Goal: Information Seeking & Learning: Check status

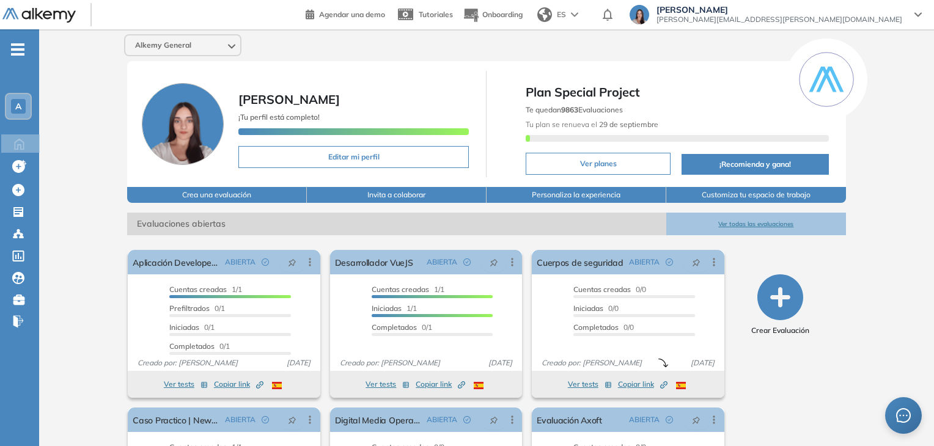
click at [24, 101] on div "A" at bounding box center [18, 106] width 15 height 15
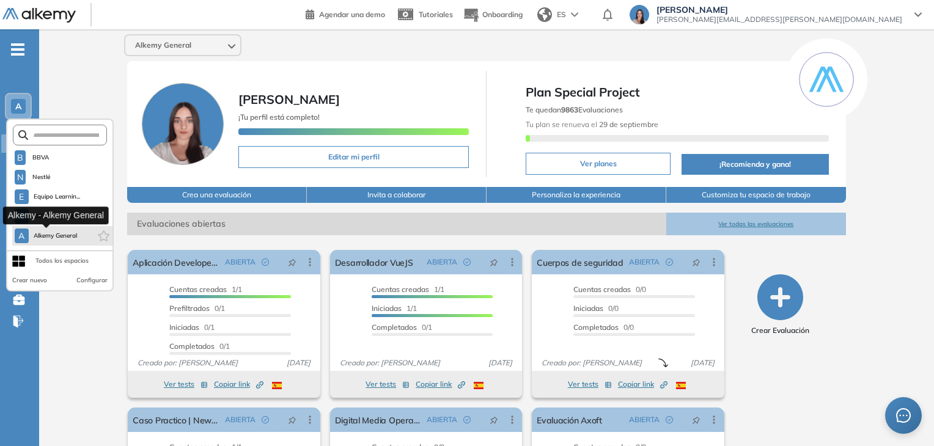
click at [46, 238] on span "Alkemy General" at bounding box center [56, 236] width 44 height 10
click at [61, 231] on span "Alkemy General" at bounding box center [56, 236] width 44 height 10
click at [56, 231] on span "Alkemy General" at bounding box center [56, 236] width 44 height 10
click at [750, 223] on button "Ver todas las evaluaciones" at bounding box center [756, 224] width 180 height 23
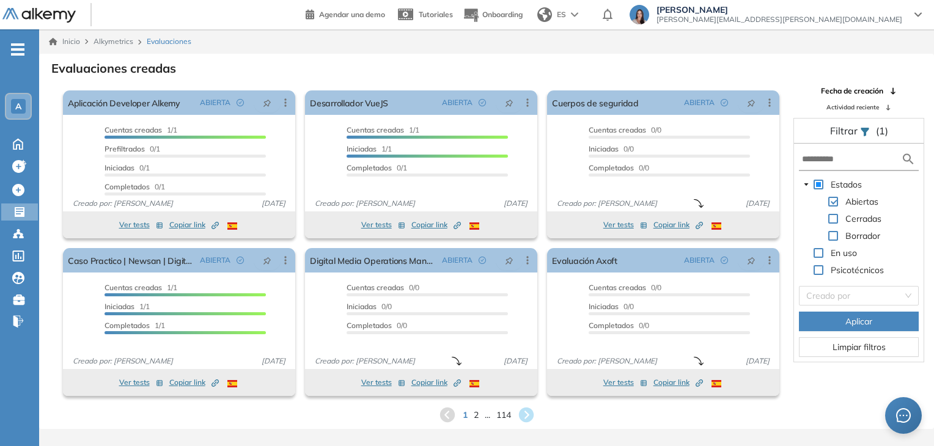
scroll to position [29, 0]
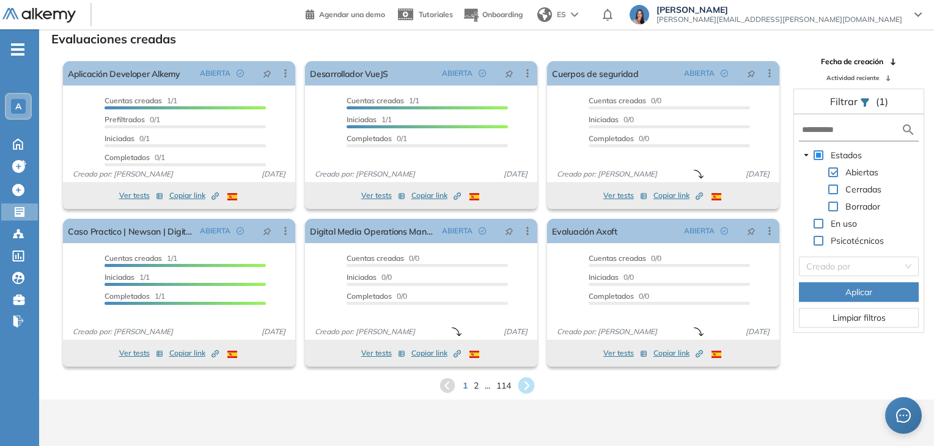
click at [527, 383] on icon at bounding box center [526, 386] width 20 height 20
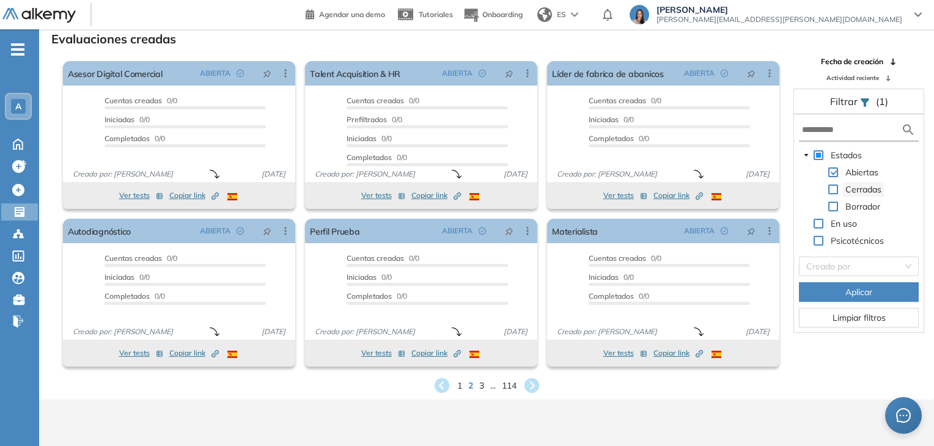
click at [856, 186] on span "Cerradas" at bounding box center [863, 189] width 36 height 11
click at [835, 196] on div "Cerradas" at bounding box center [841, 190] width 85 height 17
click at [830, 190] on span at bounding box center [833, 190] width 10 height 10
click at [835, 171] on span at bounding box center [833, 172] width 10 height 10
click at [890, 282] on button "Aplicar" at bounding box center [859, 292] width 120 height 20
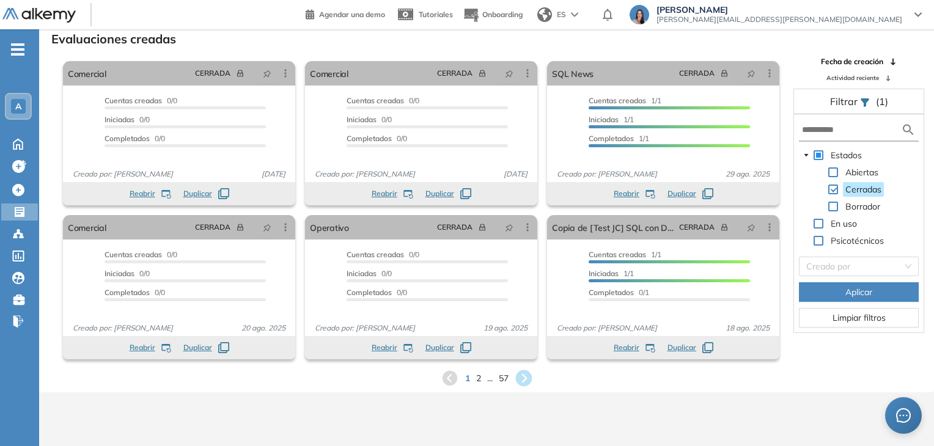
click at [527, 378] on icon at bounding box center [523, 379] width 20 height 20
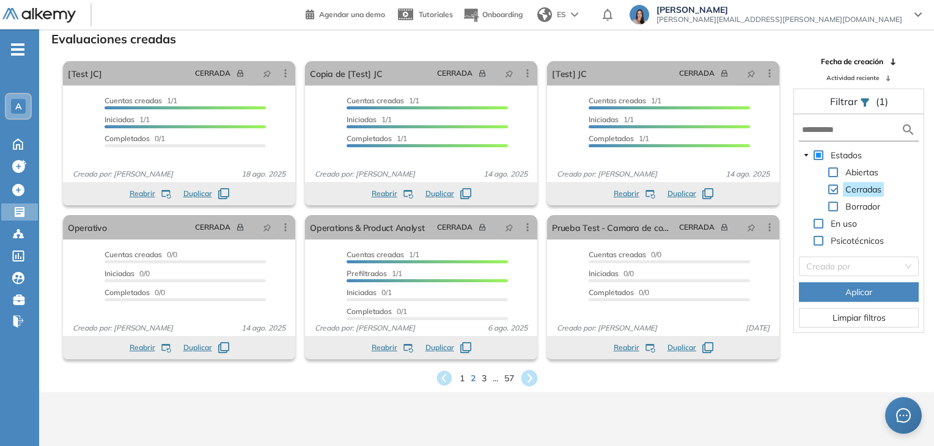
click at [535, 375] on icon at bounding box center [529, 378] width 17 height 17
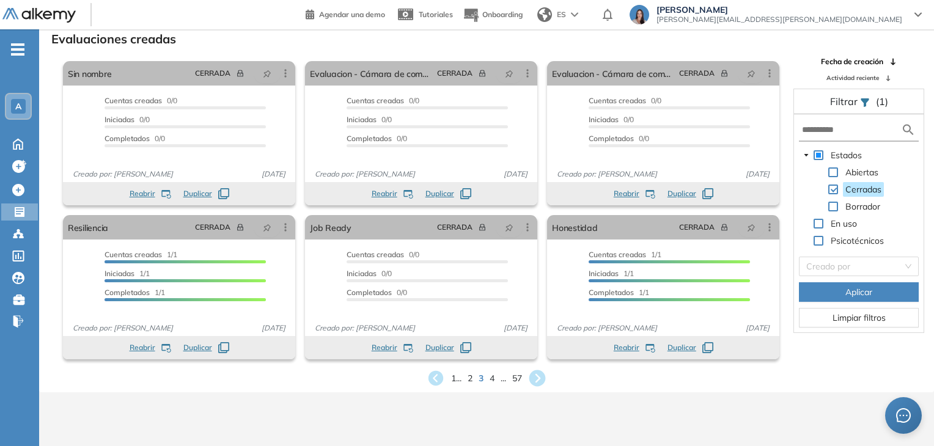
click at [540, 375] on icon at bounding box center [537, 378] width 17 height 17
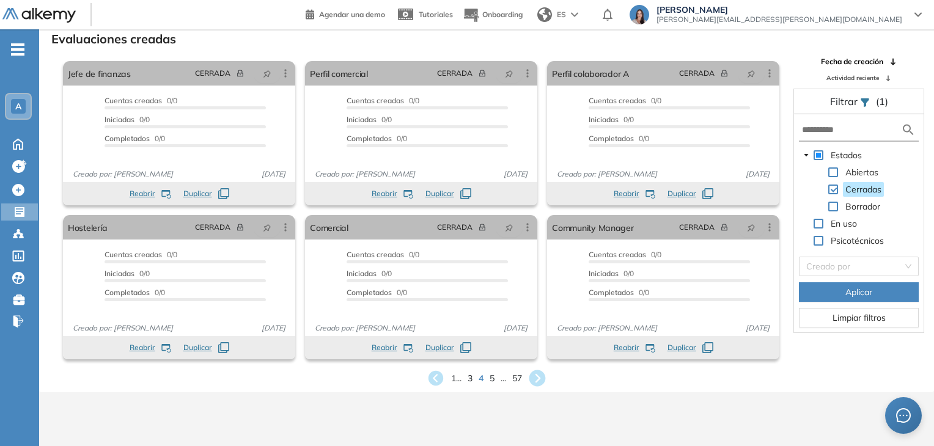
click at [541, 372] on icon at bounding box center [537, 378] width 17 height 17
drag, startPoint x: 840, startPoint y: 172, endPoint x: 838, endPoint y: 182, distance: 9.9
click at [839, 172] on div "Abiertas" at bounding box center [840, 173] width 82 height 17
click at [835, 173] on span at bounding box center [833, 172] width 10 height 10
drag, startPoint x: 834, startPoint y: 204, endPoint x: 834, endPoint y: 224, distance: 19.6
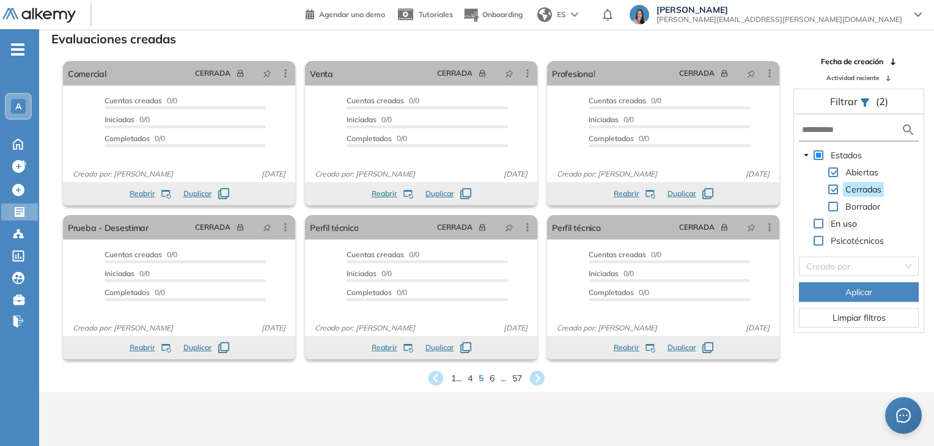
click at [834, 208] on span at bounding box center [833, 207] width 10 height 10
click at [847, 322] on span "Limpiar filtros" at bounding box center [858, 317] width 53 height 13
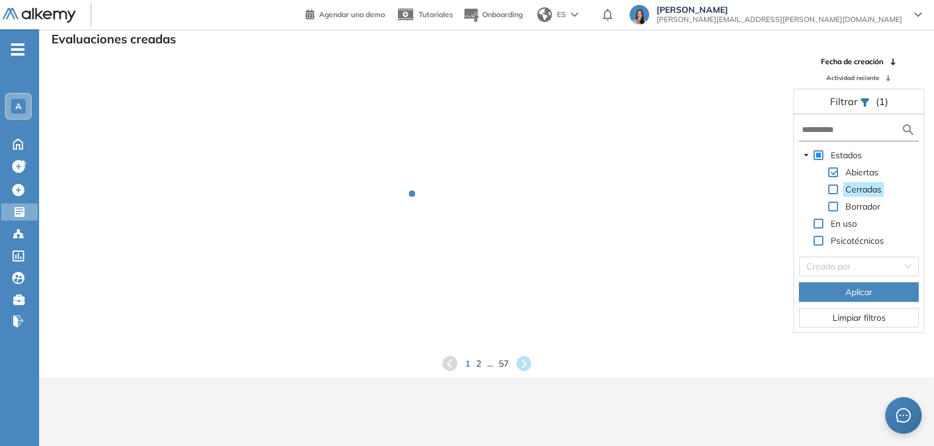
scroll to position [0, 0]
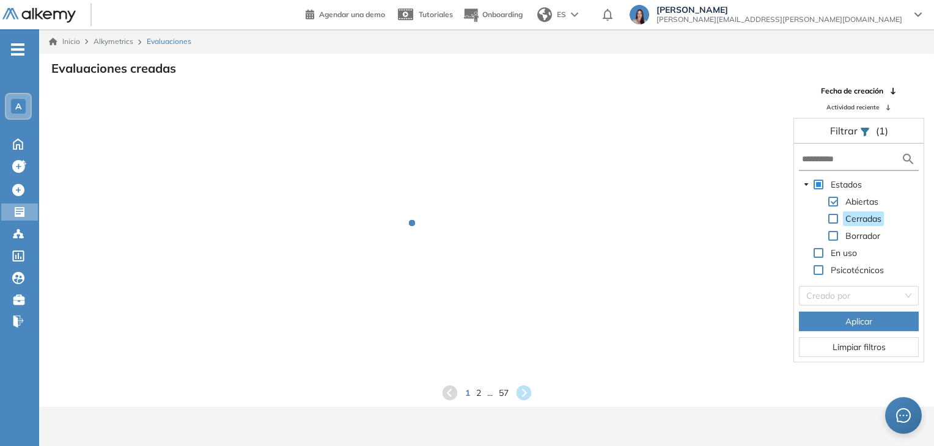
click at [20, 107] on span "A" at bounding box center [18, 106] width 6 height 10
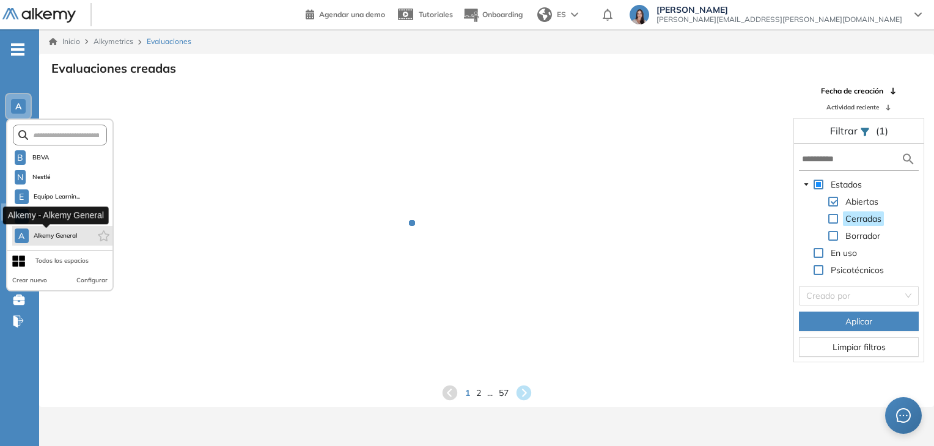
click at [46, 235] on span "Alkemy General" at bounding box center [56, 236] width 44 height 10
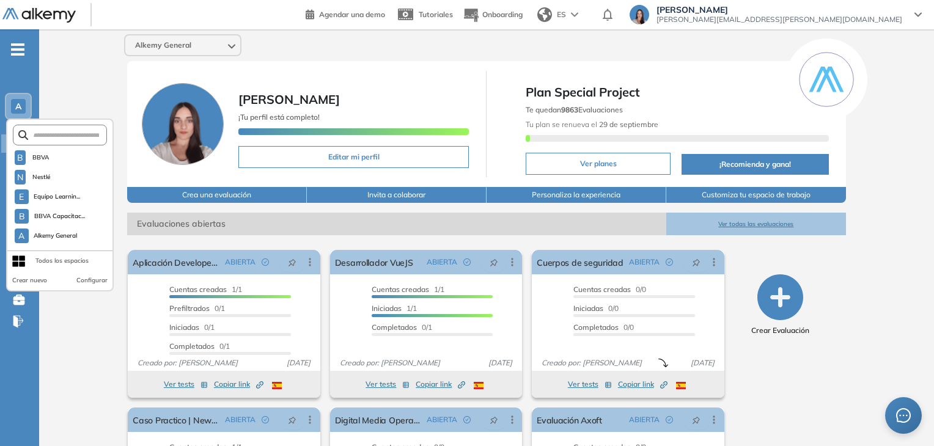
click at [750, 222] on button "Ver todas las evaluaciones" at bounding box center [756, 224] width 180 height 23
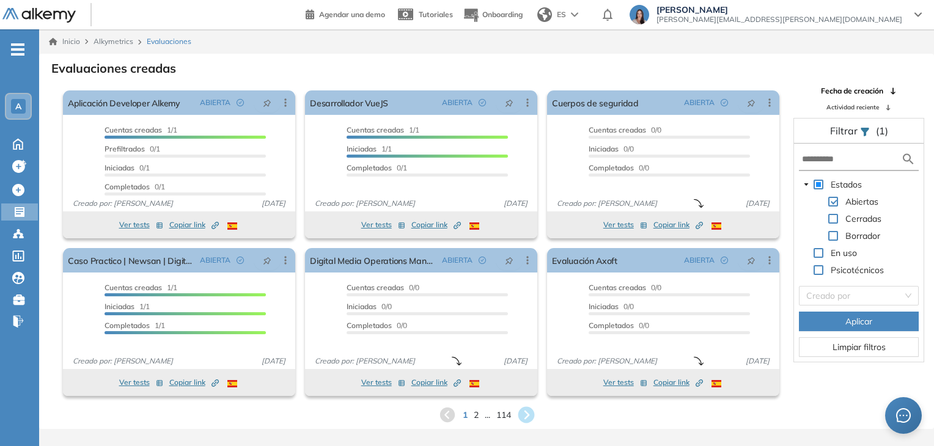
click at [527, 414] on icon at bounding box center [526, 415] width 20 height 20
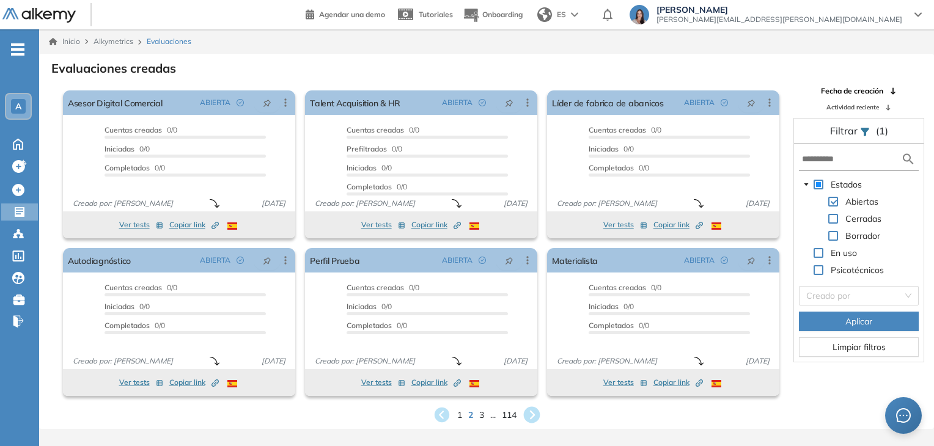
click at [531, 414] on icon at bounding box center [531, 415] width 17 height 17
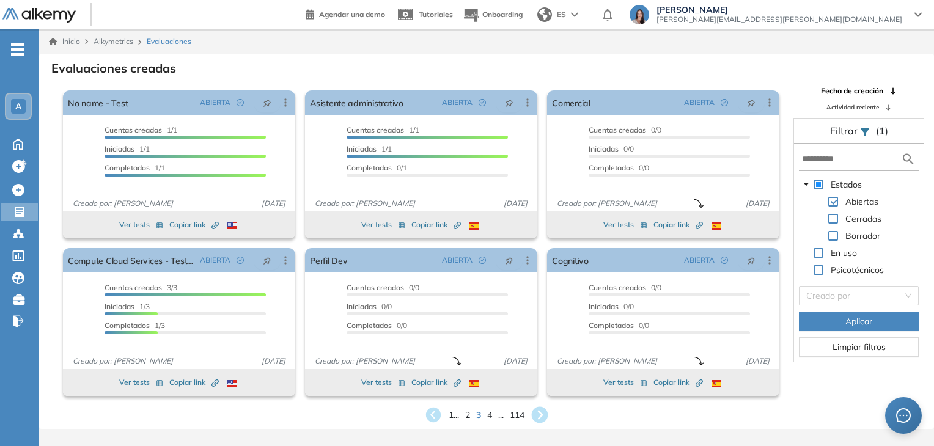
click at [540, 414] on icon at bounding box center [540, 415] width 17 height 17
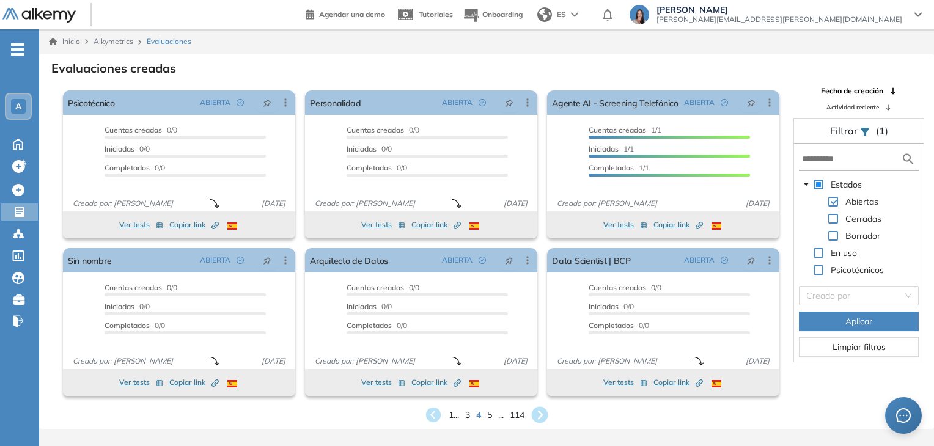
click at [543, 416] on icon at bounding box center [540, 415] width 20 height 20
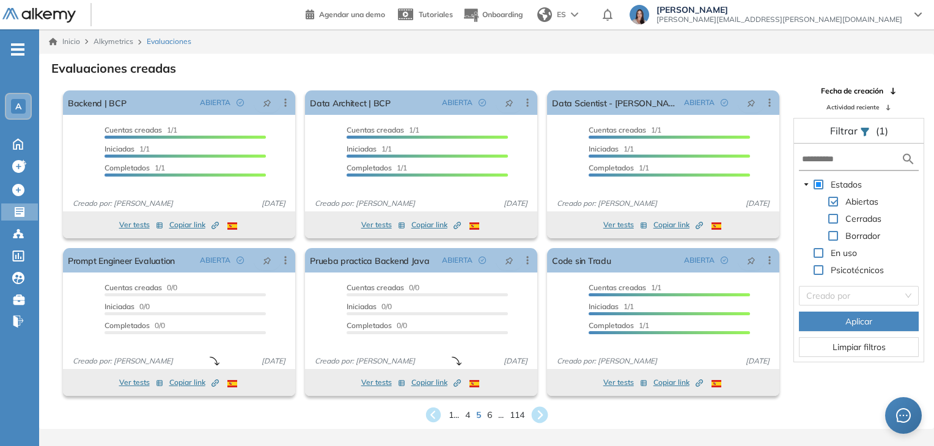
click at [545, 393] on div "El proctoring será activado ¡Importante!: Los usuarios que ya realizaron la eva…" at bounding box center [663, 322] width 242 height 158
click at [545, 414] on icon at bounding box center [540, 415] width 17 height 17
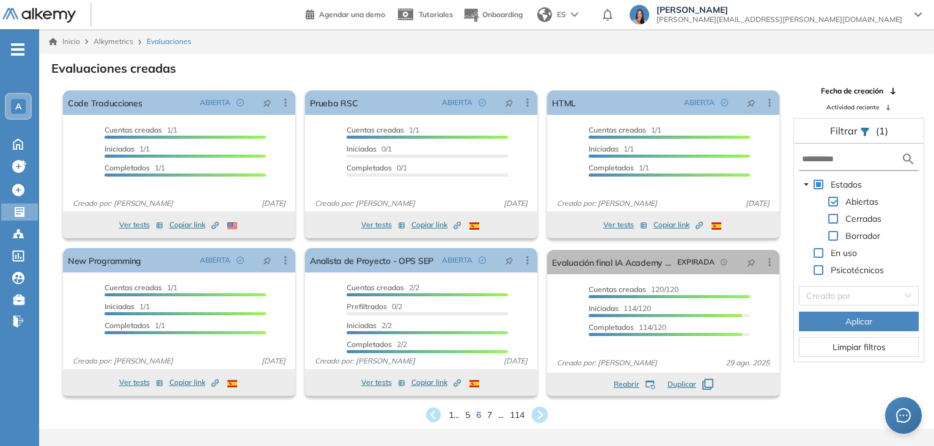
click at [540, 414] on icon at bounding box center [540, 415] width 17 height 17
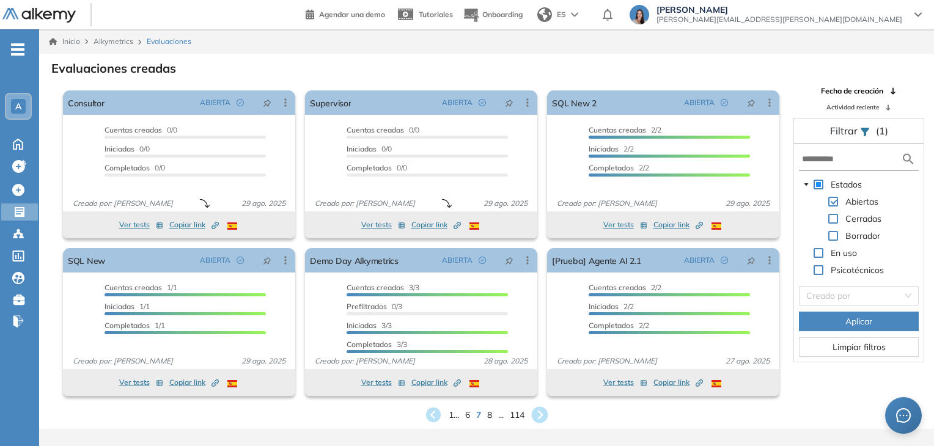
click at [545, 411] on icon at bounding box center [540, 415] width 17 height 17
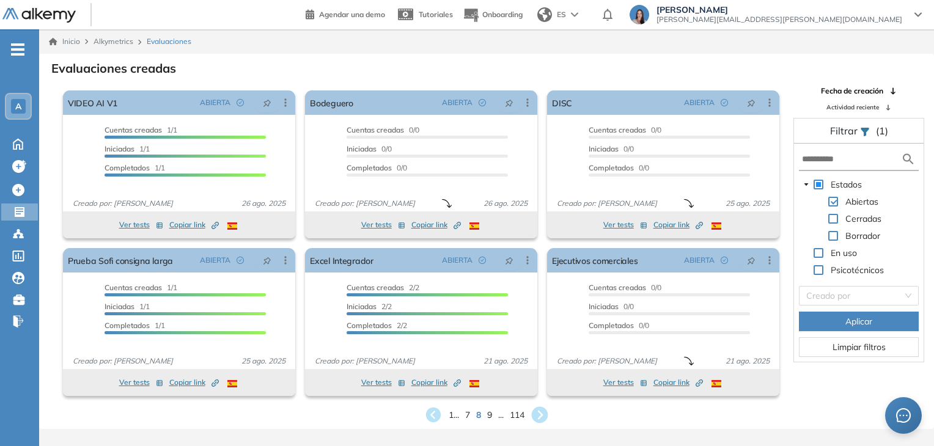
click at [543, 392] on div "El proctoring será activado ¡Importante!: Los usuarios que ya realizaron la eva…" at bounding box center [663, 322] width 242 height 158
click at [540, 419] on icon at bounding box center [540, 415] width 20 height 20
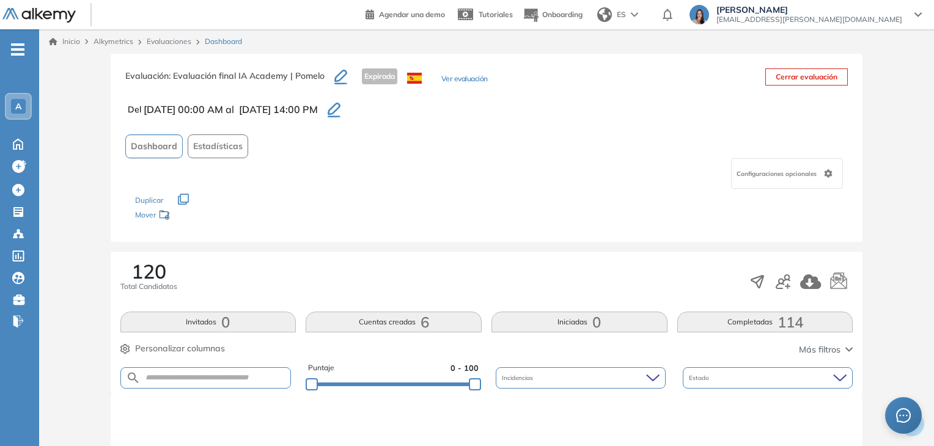
click at [755, 318] on button "Completadas 114" at bounding box center [765, 322] width 176 height 21
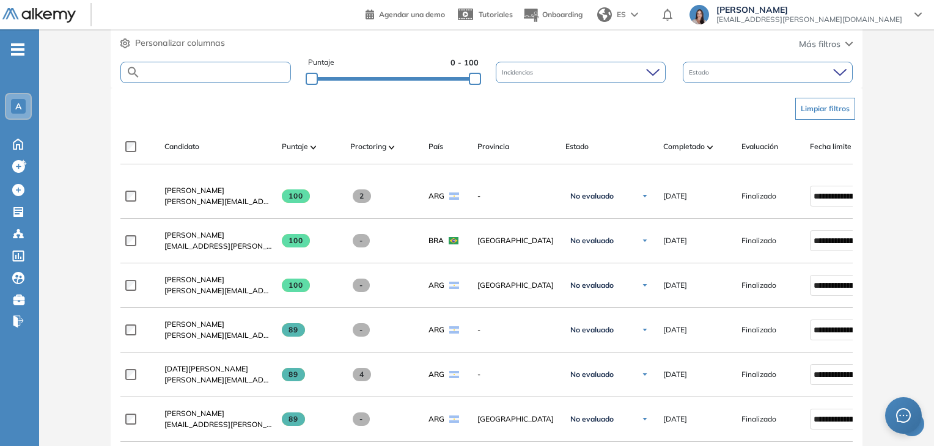
click at [241, 73] on input "text" at bounding box center [216, 72] width 150 height 9
type input "*********"
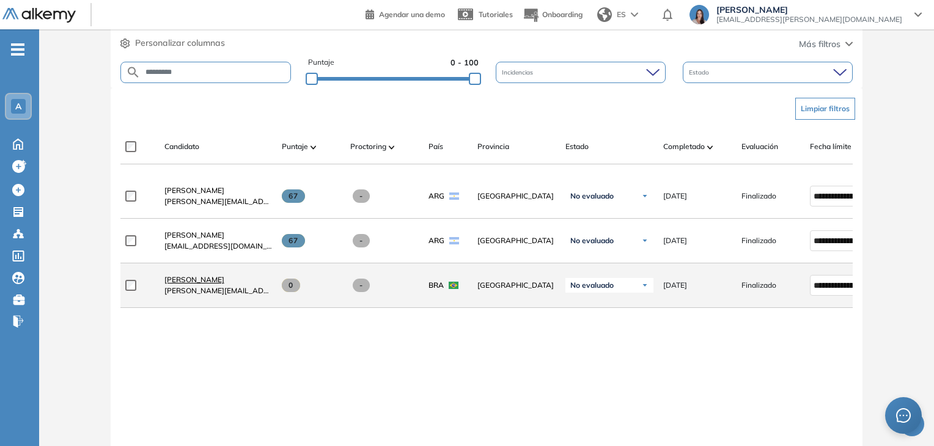
click at [186, 282] on span "Valentina Zambrano" at bounding box center [194, 279] width 60 height 9
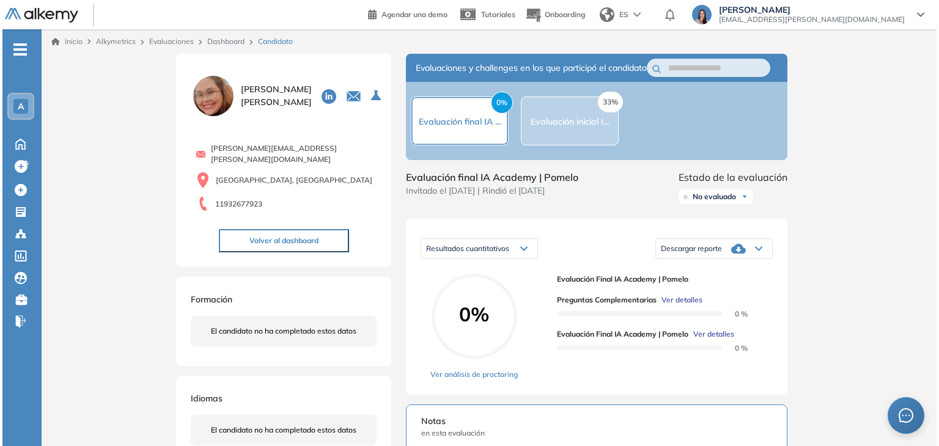
scroll to position [61, 0]
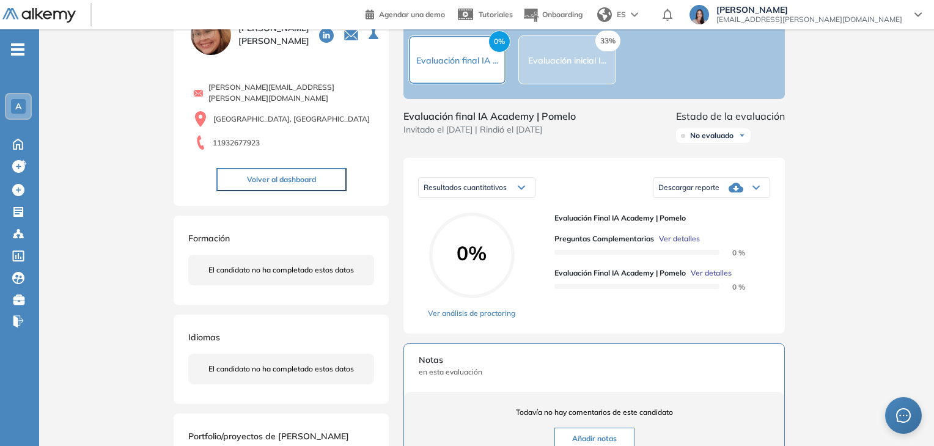
click at [685, 244] on span "Ver detalles" at bounding box center [679, 238] width 41 height 11
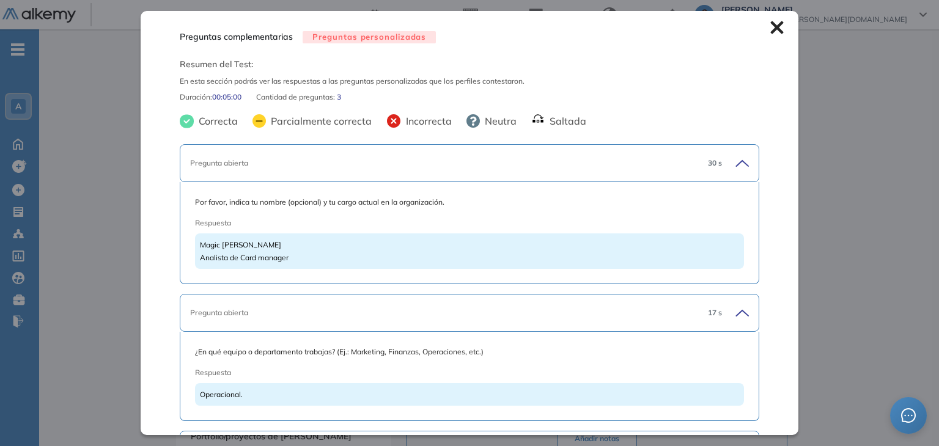
scroll to position [83, 0]
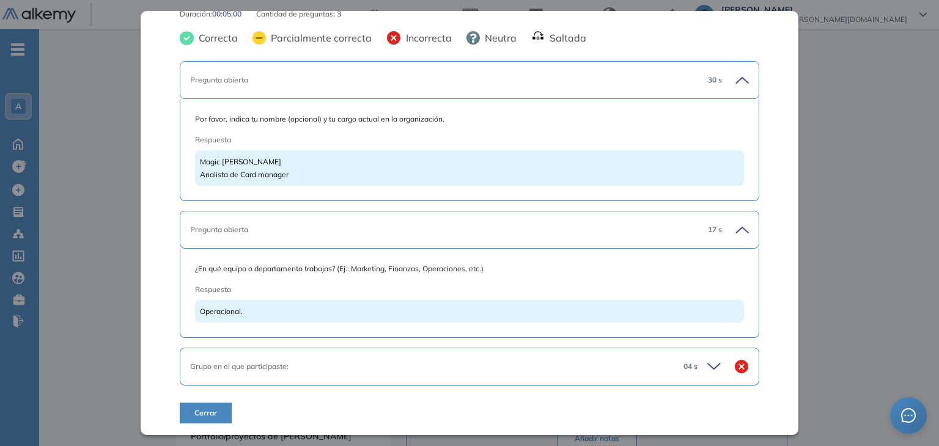
click at [707, 362] on icon at bounding box center [715, 366] width 17 height 17
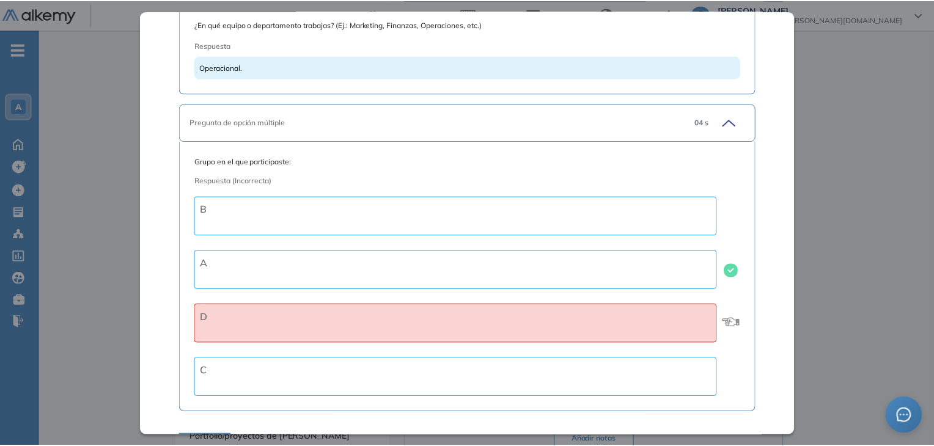
scroll to position [359, 0]
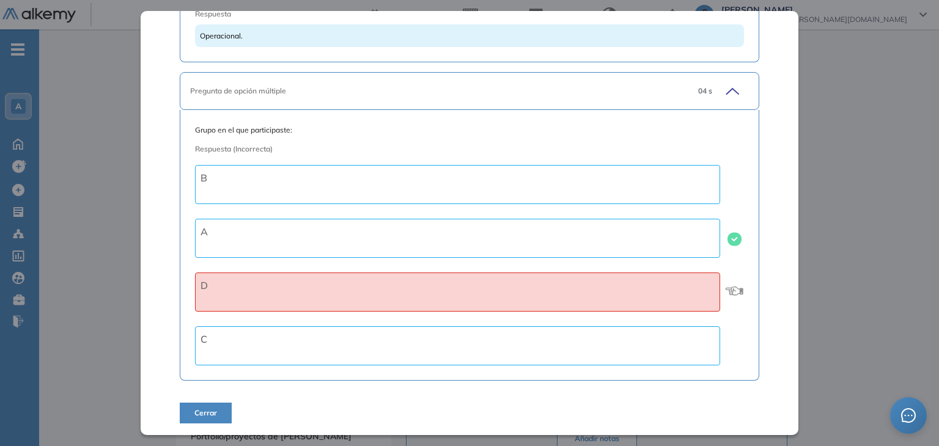
click at [213, 415] on span "Cerrar" at bounding box center [205, 413] width 23 height 11
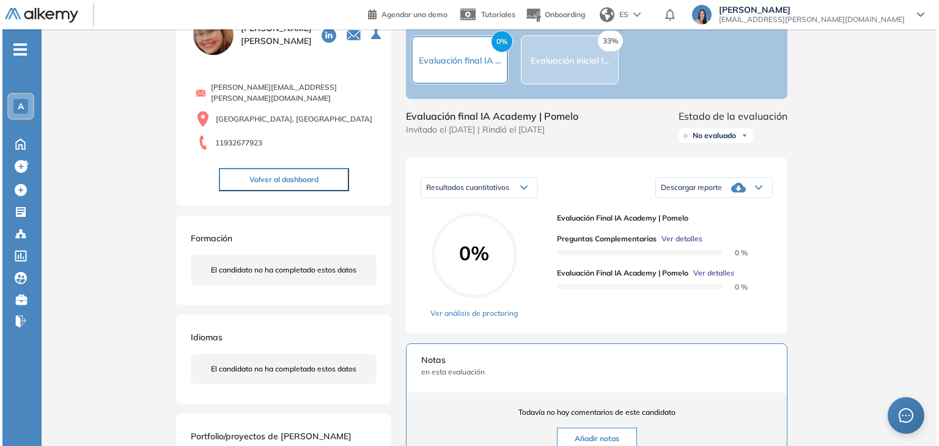
scroll to position [0, 0]
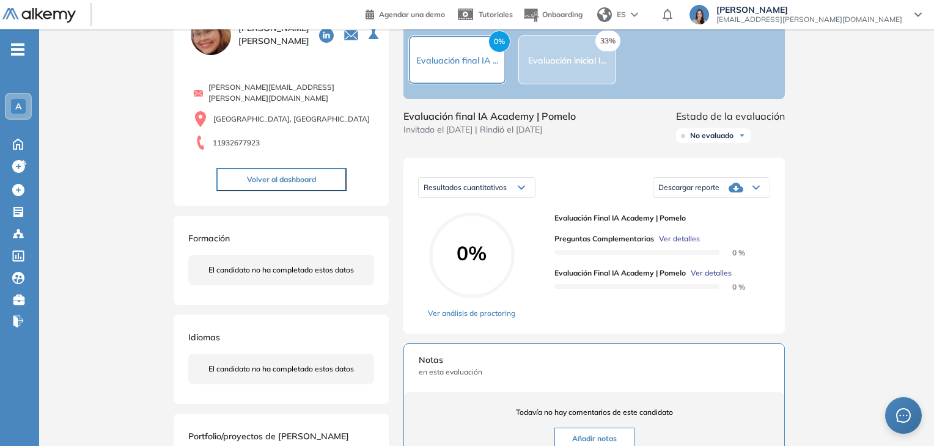
click at [700, 279] on span "Ver detalles" at bounding box center [711, 273] width 41 height 11
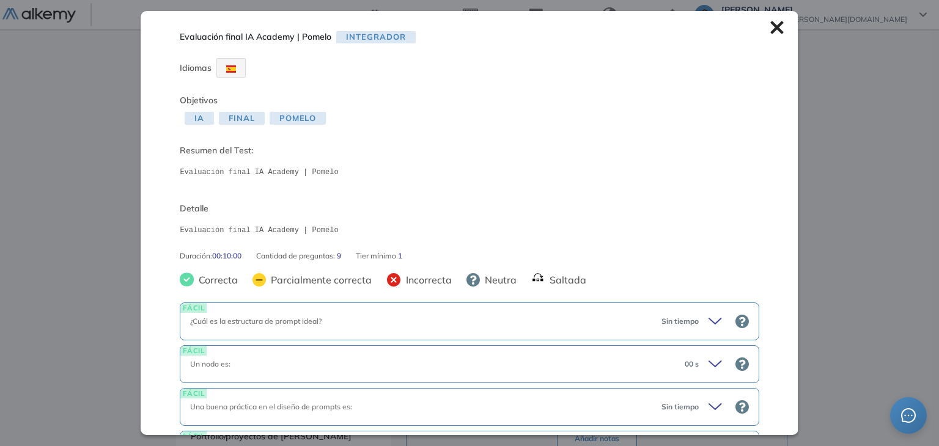
scroll to position [183, 0]
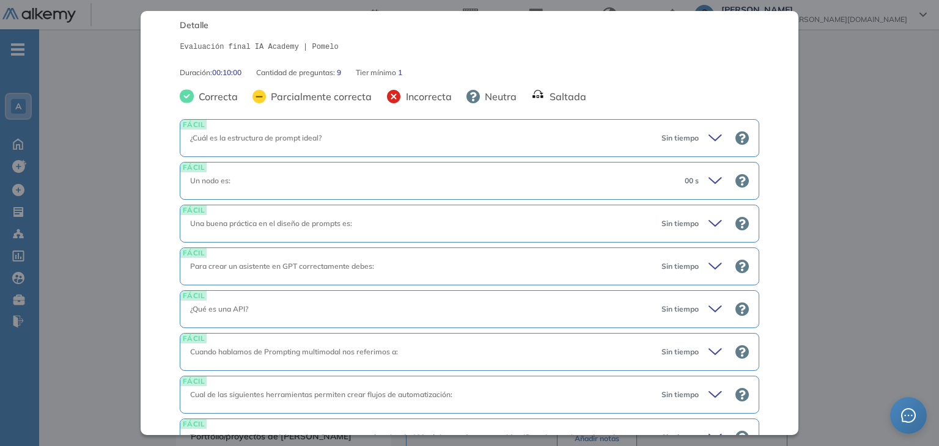
click at [709, 182] on icon at bounding box center [715, 181] width 12 height 6
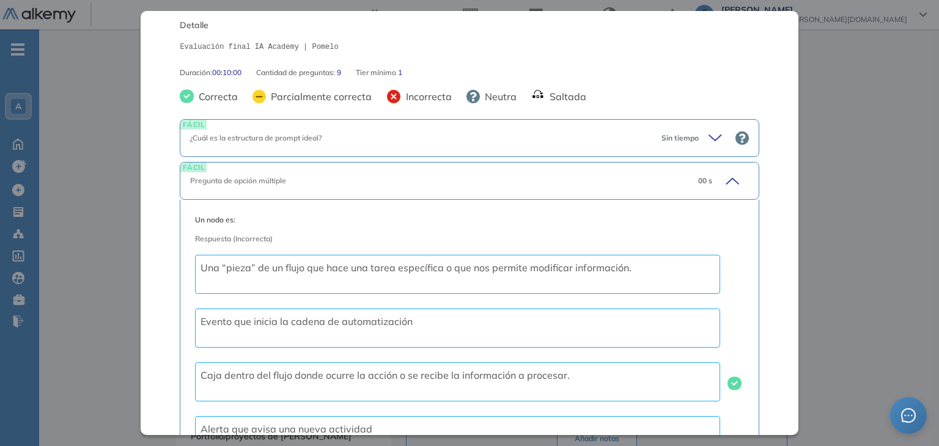
click at [722, 179] on icon at bounding box center [730, 180] width 17 height 17
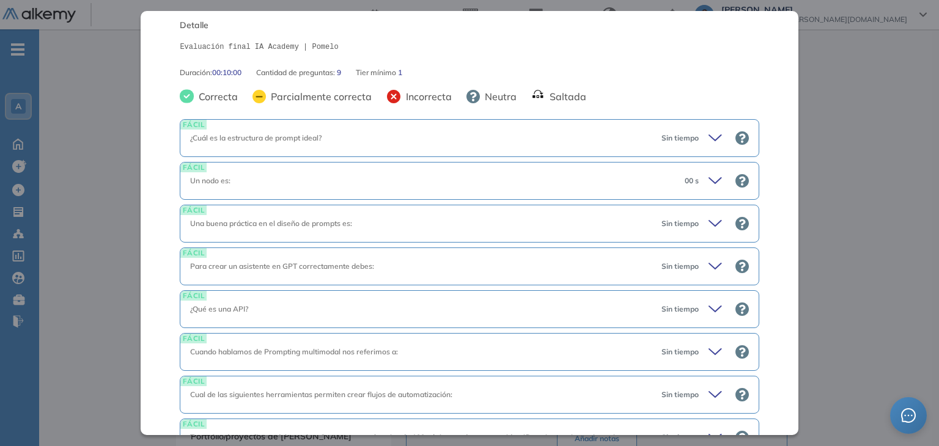
click at [708, 138] on icon at bounding box center [716, 138] width 17 height 17
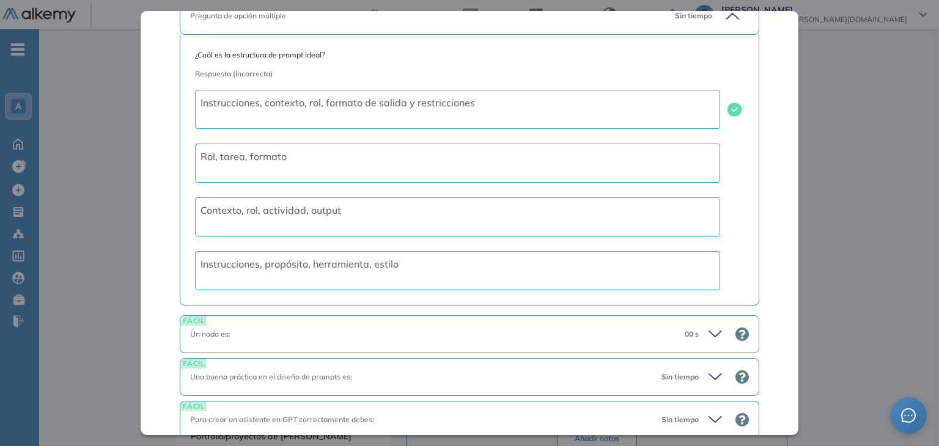
scroll to position [550, 0]
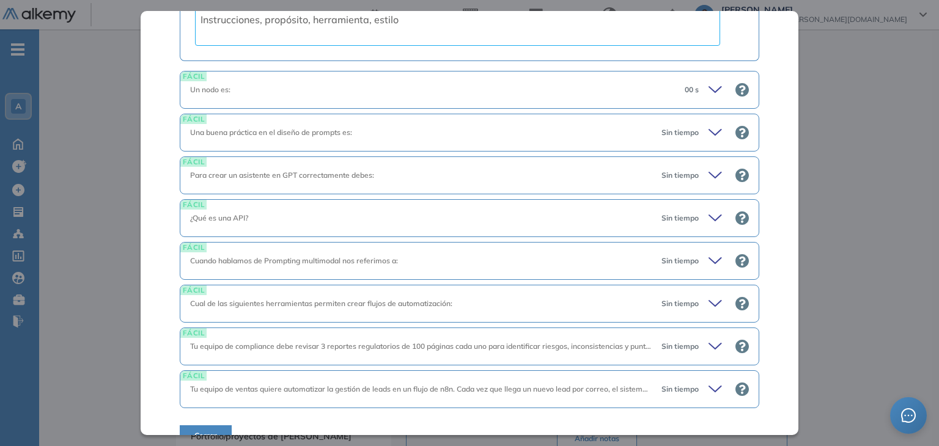
click at [704, 203] on div "FÁCIL ¿Qué es una API? Sin tiempo" at bounding box center [469, 218] width 579 height 38
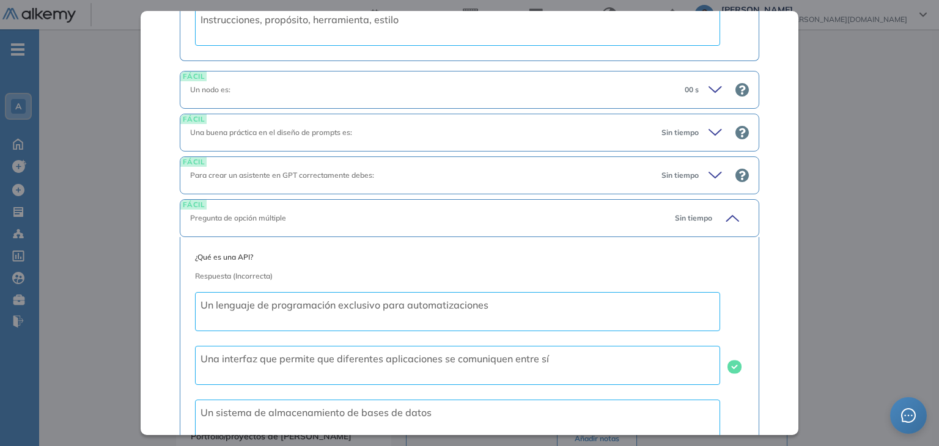
click at [702, 211] on div "Sin tiempo" at bounding box center [707, 218] width 84 height 17
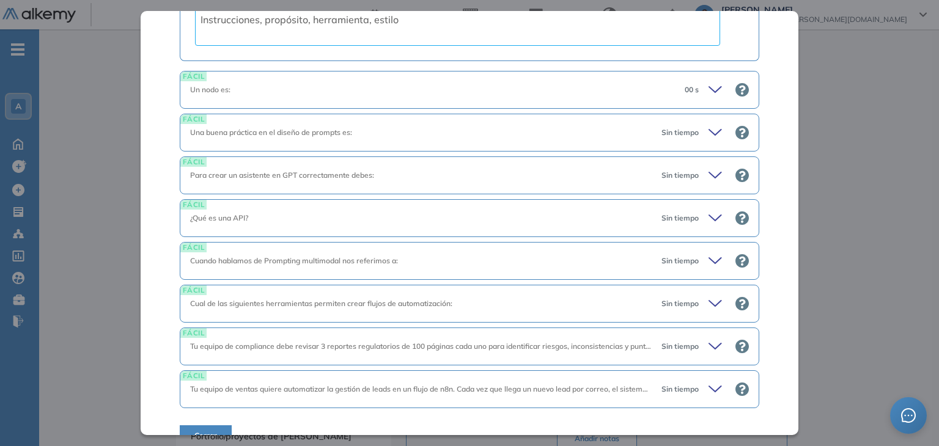
click at [708, 213] on icon at bounding box center [716, 218] width 17 height 17
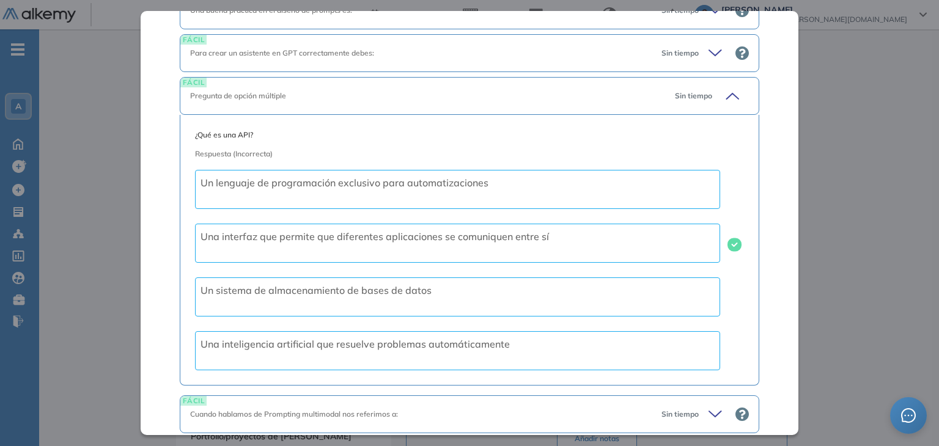
scroll to position [847, 0]
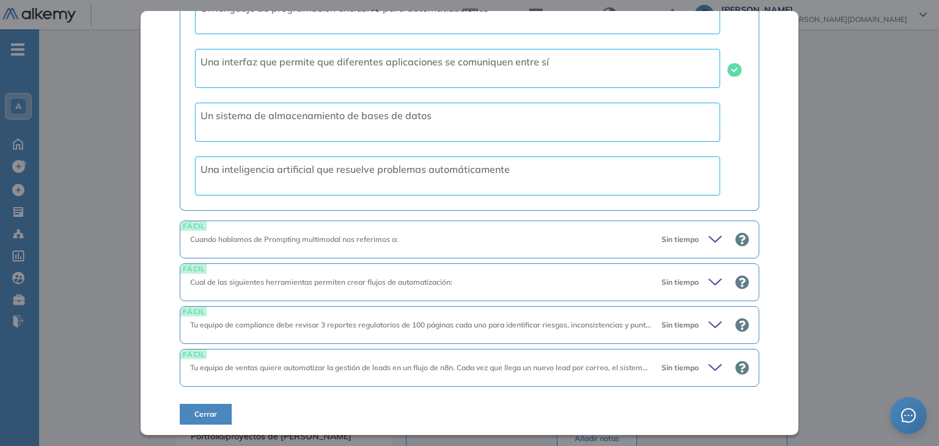
click at [704, 270] on div "FÁCIL Cual de las siguientes herramientas permiten crear flujos de automatizaci…" at bounding box center [469, 282] width 579 height 38
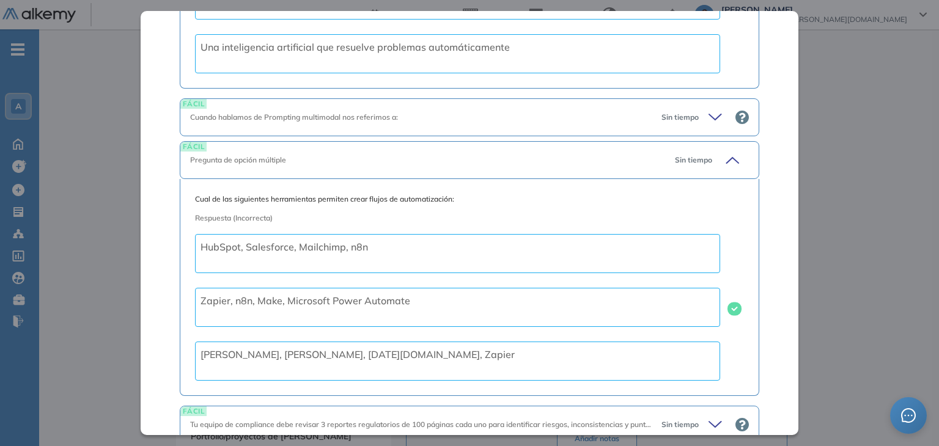
click at [722, 153] on icon at bounding box center [730, 160] width 17 height 17
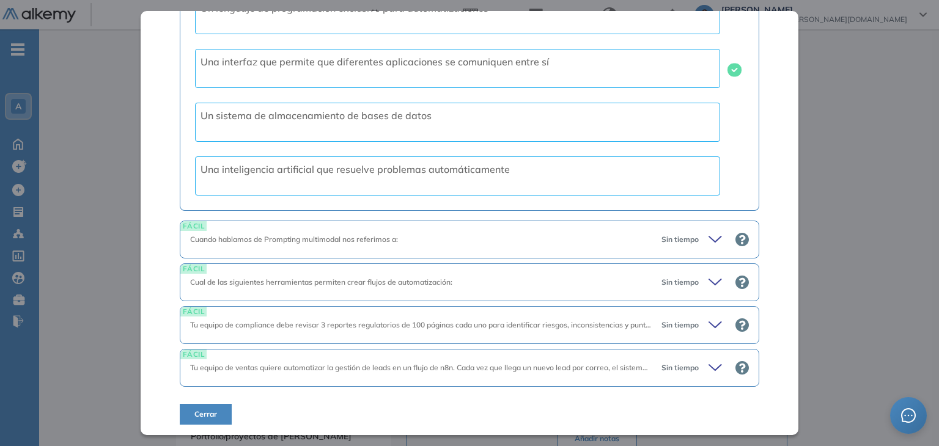
scroll to position [664, 0]
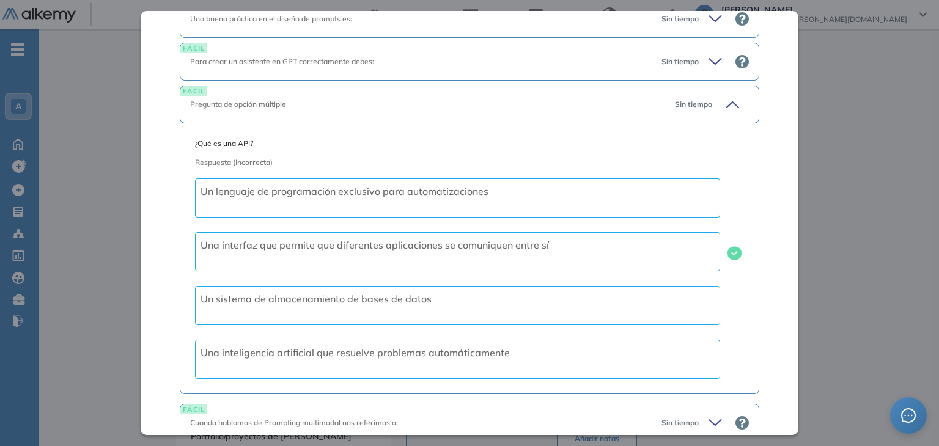
click at [725, 100] on icon at bounding box center [730, 104] width 17 height 17
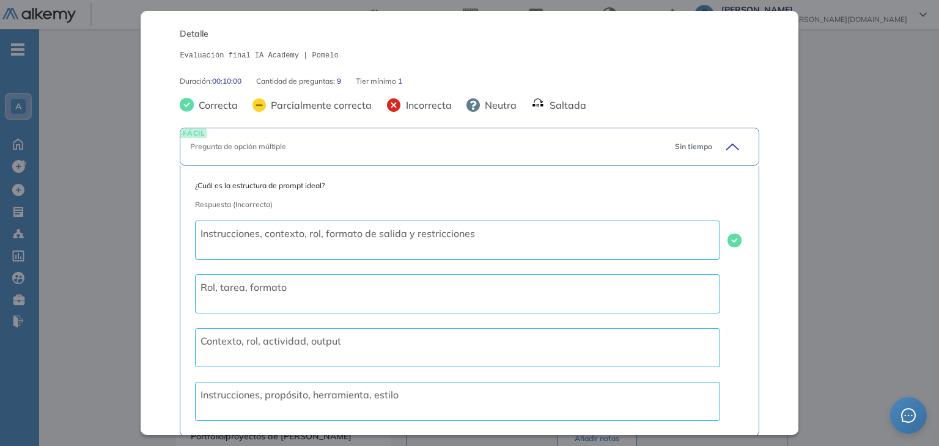
click at [722, 148] on icon at bounding box center [730, 146] width 17 height 17
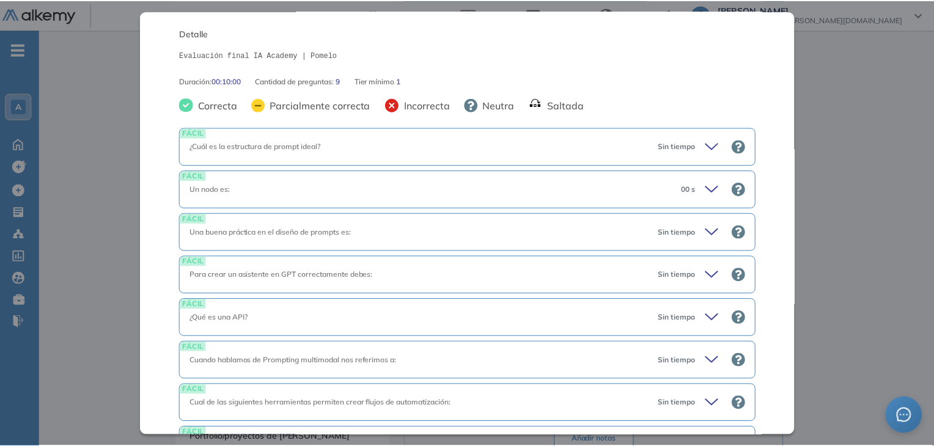
scroll to position [53, 0]
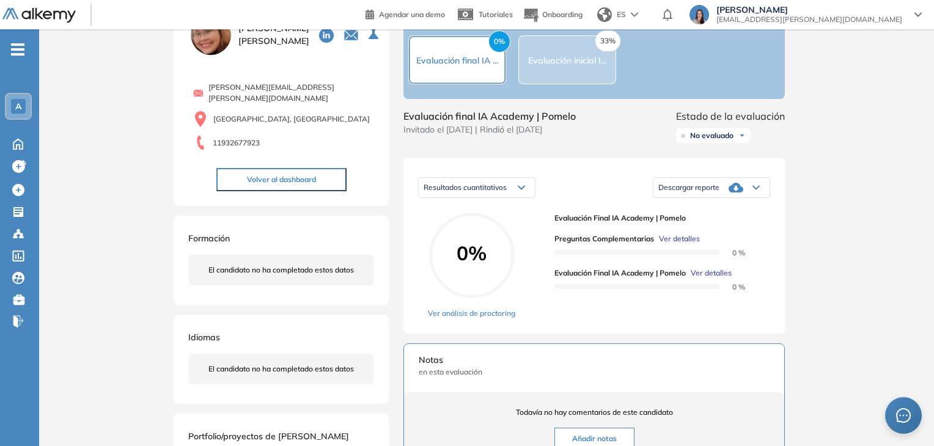
click at [863, 95] on div "Inicio Alkymetrics Evaluaciones Dashboard Candidato Evaluación final IA Academy…" at bounding box center [486, 345] width 895 height 754
drag, startPoint x: 328, startPoint y: 88, endPoint x: 156, endPoint y: 90, distance: 171.1
click at [156, 90] on div "Inicio Alkymetrics Evaluaciones Dashboard Candidato Duración : 00:00:00 Cantida…" at bounding box center [486, 345] width 895 height 754
copy span "valentina.zambrano@pomelo.la"
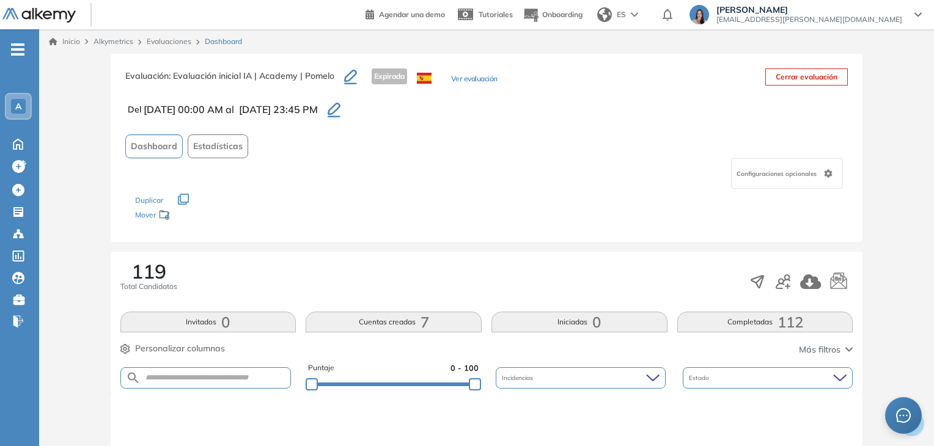
click at [728, 323] on button "Completadas 112" at bounding box center [765, 322] width 176 height 21
